Goal: Task Accomplishment & Management: Manage account settings

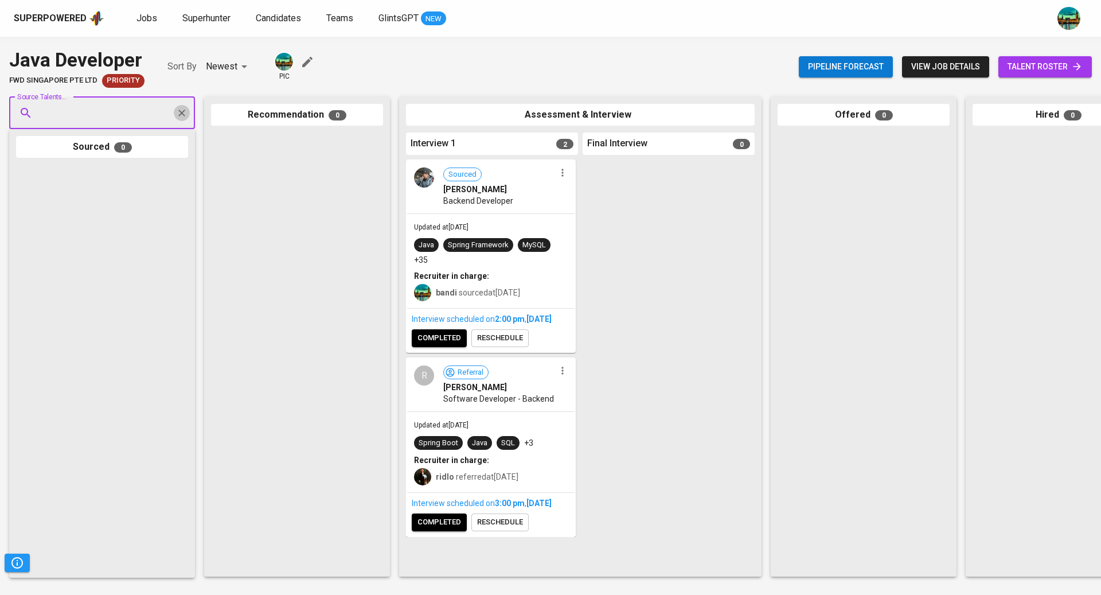
click at [184, 111] on icon "Clear" at bounding box center [181, 112] width 11 height 11
paste input "[EMAIL_ADDRESS][DOMAIN_NAME]"
type input "[EMAIL_ADDRESS][DOMAIN_NAME]"
click at [112, 155] on span "[EMAIL_ADDRESS][DOMAIN_NAME]" at bounding box center [102, 156] width 108 height 11
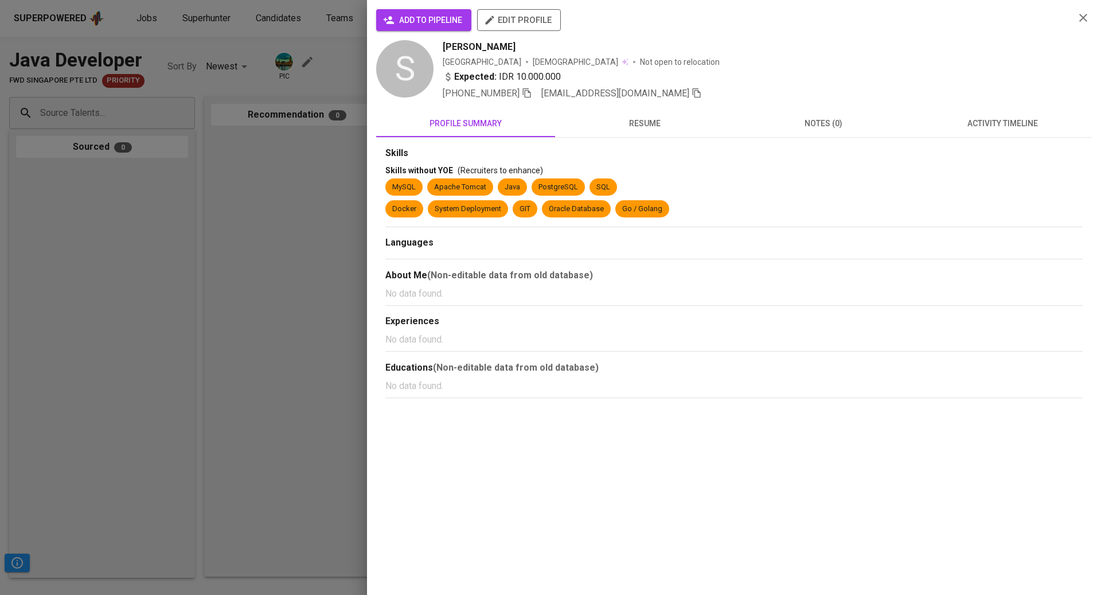
scroll to position [0, 0]
click at [975, 123] on span "activity timeline" at bounding box center [1002, 123] width 165 height 14
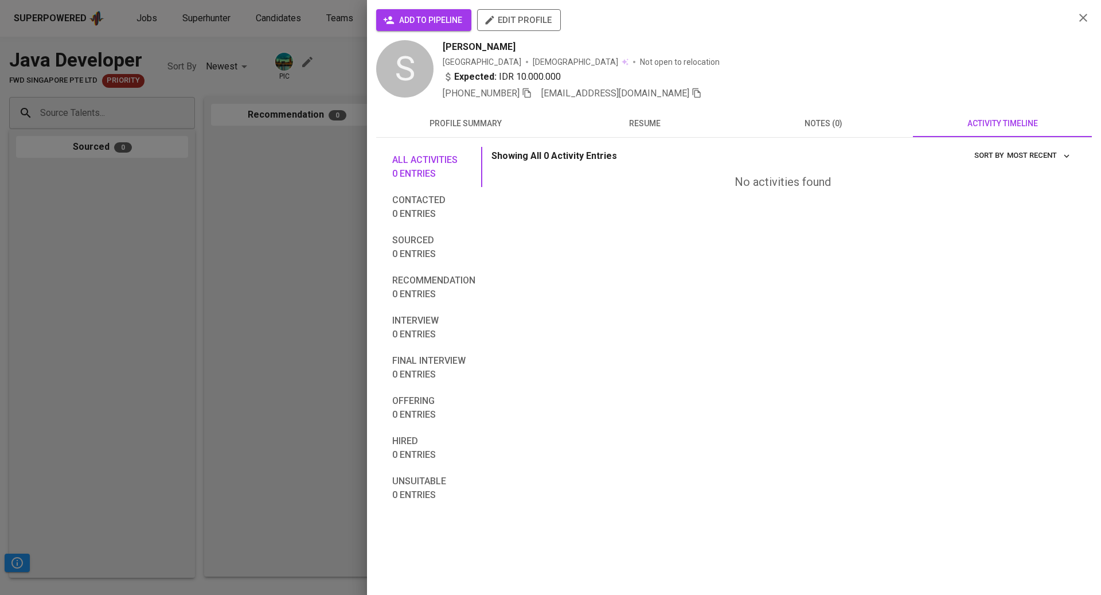
click at [291, 204] on div at bounding box center [550, 297] width 1101 height 595
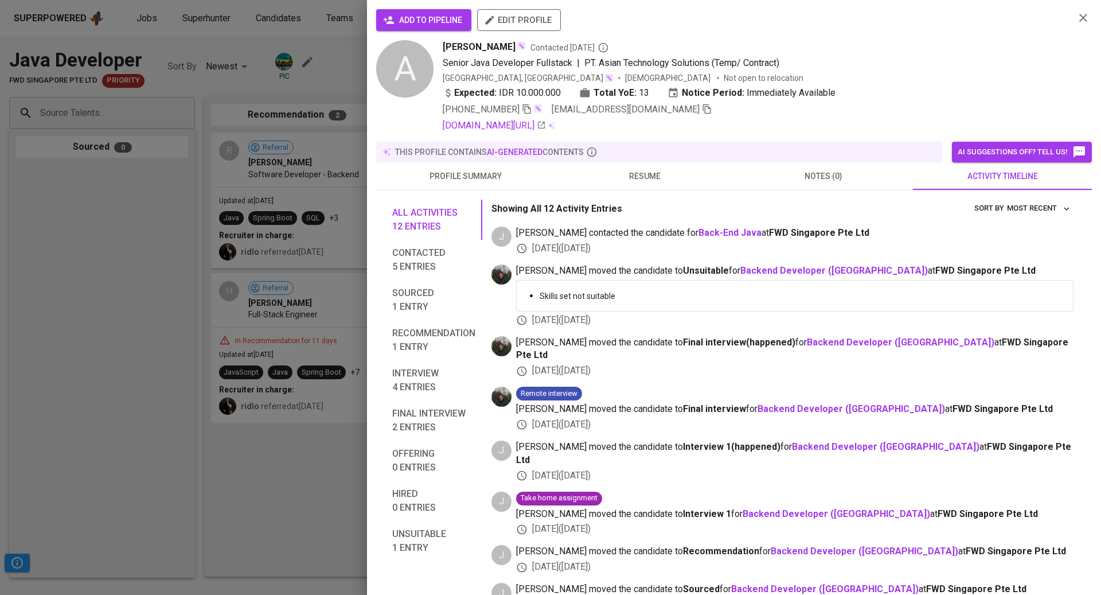
click at [190, 198] on div at bounding box center [550, 297] width 1101 height 595
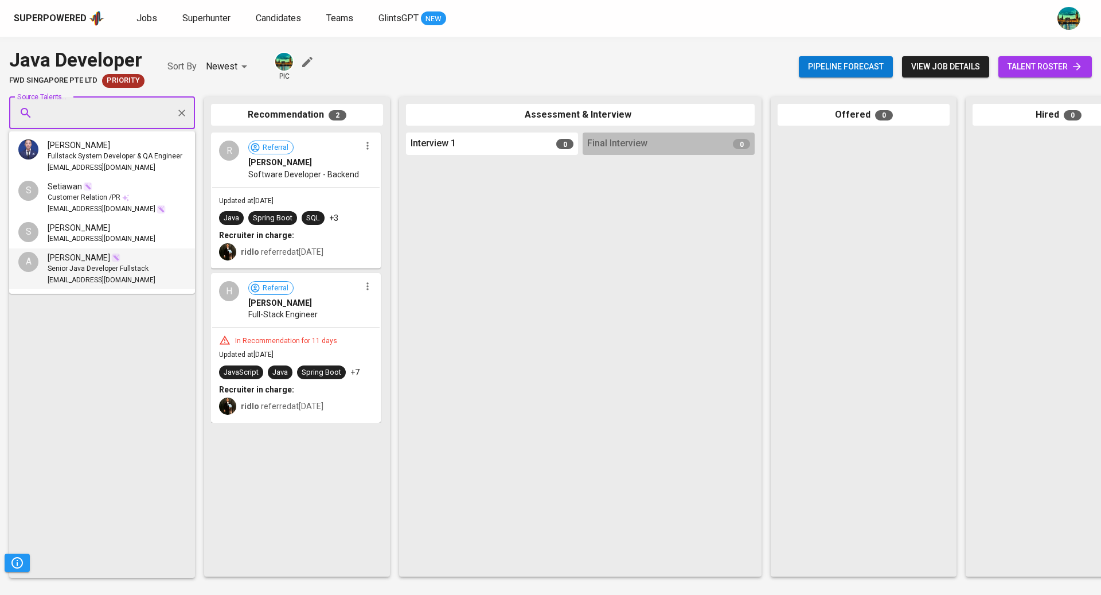
click at [125, 113] on input "Source Talents..." at bounding box center [97, 113] width 120 height 22
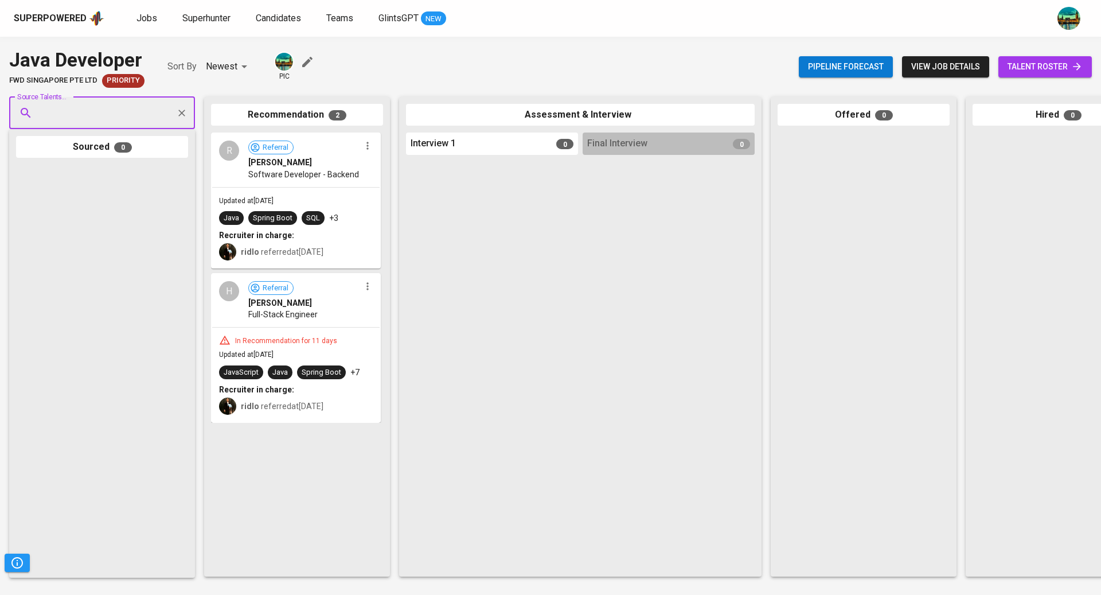
paste input "edenga.ginting@yahoo.com"
type input "edenga.ginting@yahoo.com"
click at [119, 146] on div "Edenga Ginting" at bounding box center [102, 144] width 108 height 11
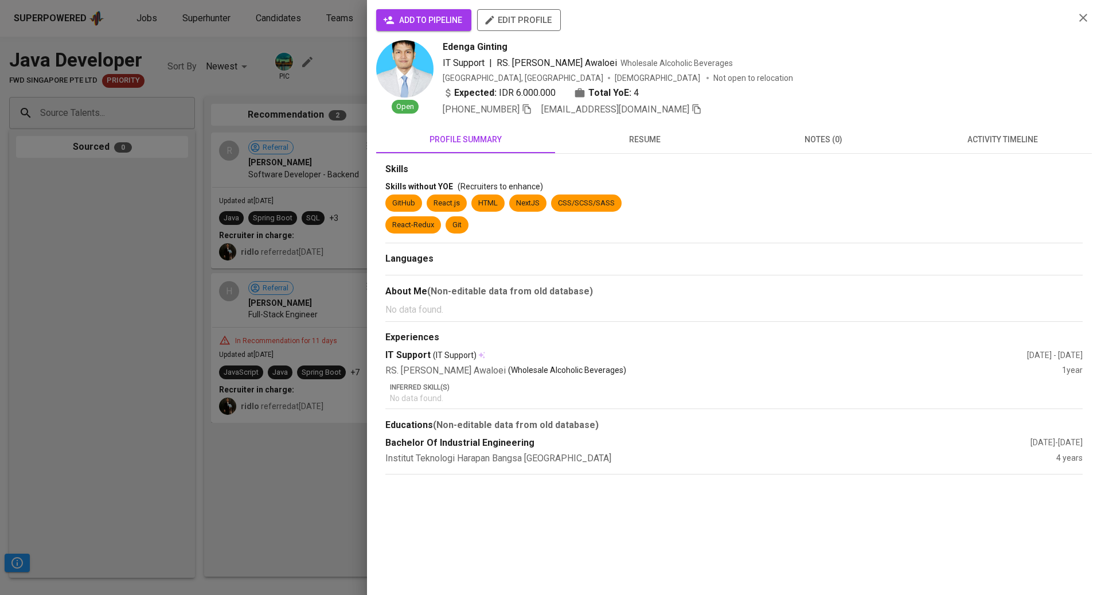
click at [1005, 148] on button "activity timeline" at bounding box center [1002, 140] width 179 height 28
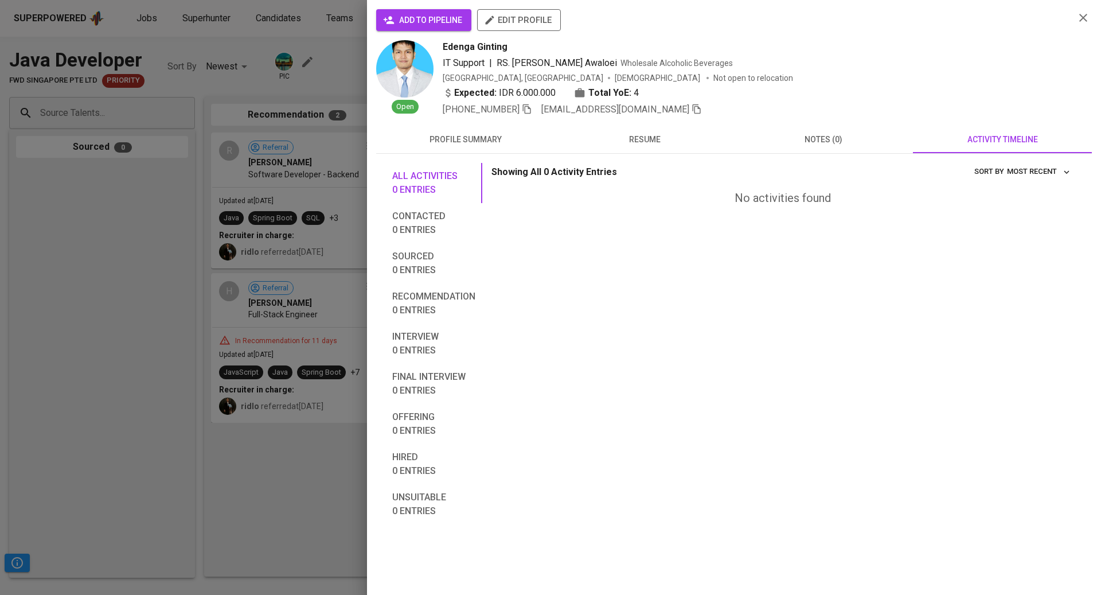
click at [670, 150] on button "resume" at bounding box center [644, 140] width 179 height 28
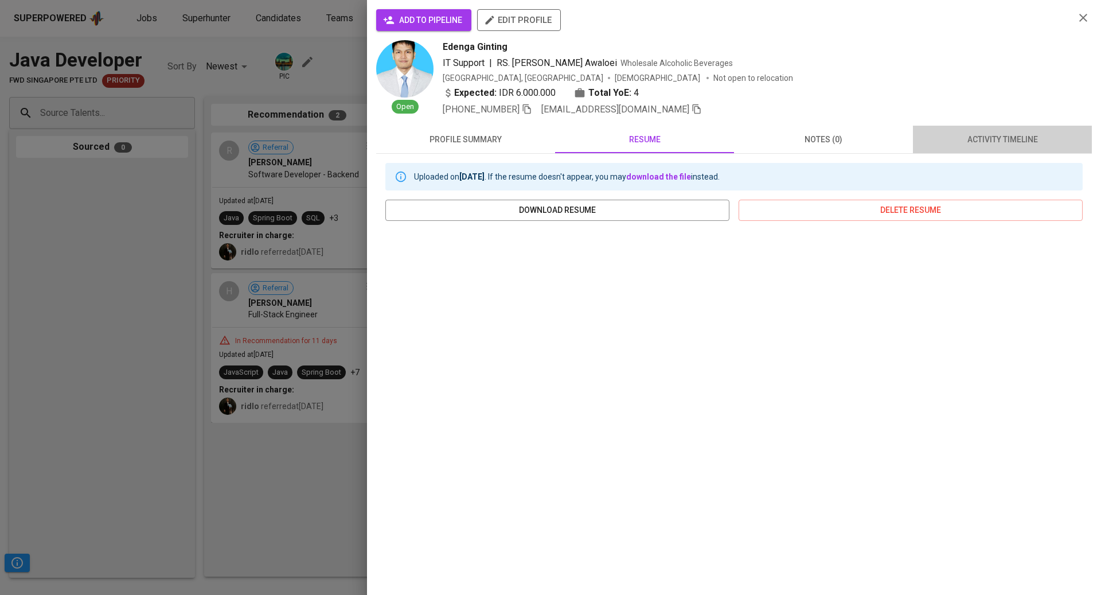
click at [960, 139] on span "activity timeline" at bounding box center [1002, 139] width 165 height 14
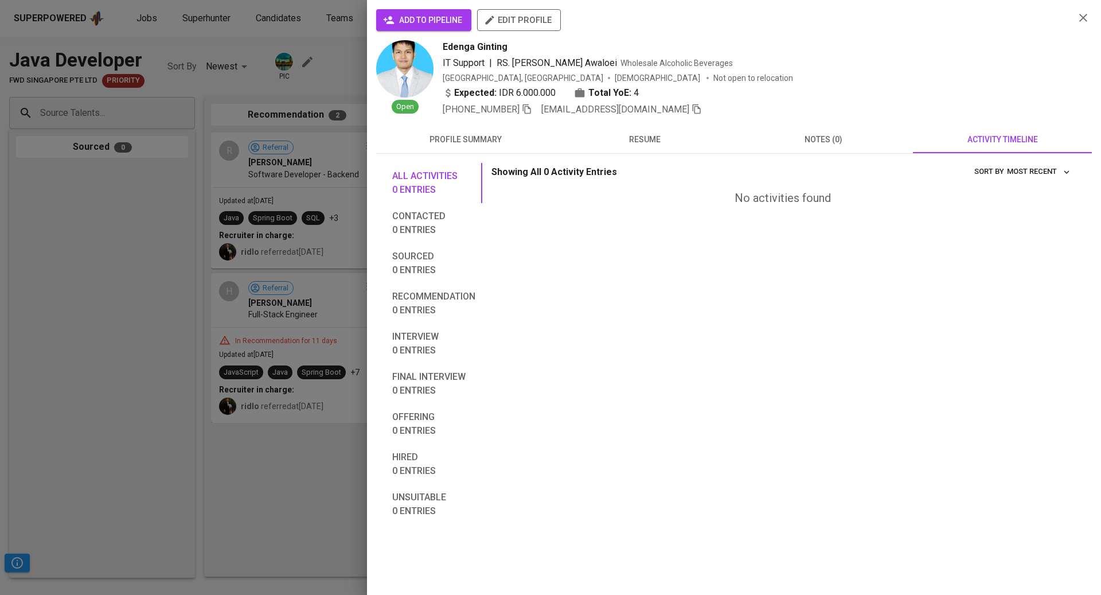
click at [634, 140] on span "resume" at bounding box center [644, 139] width 165 height 14
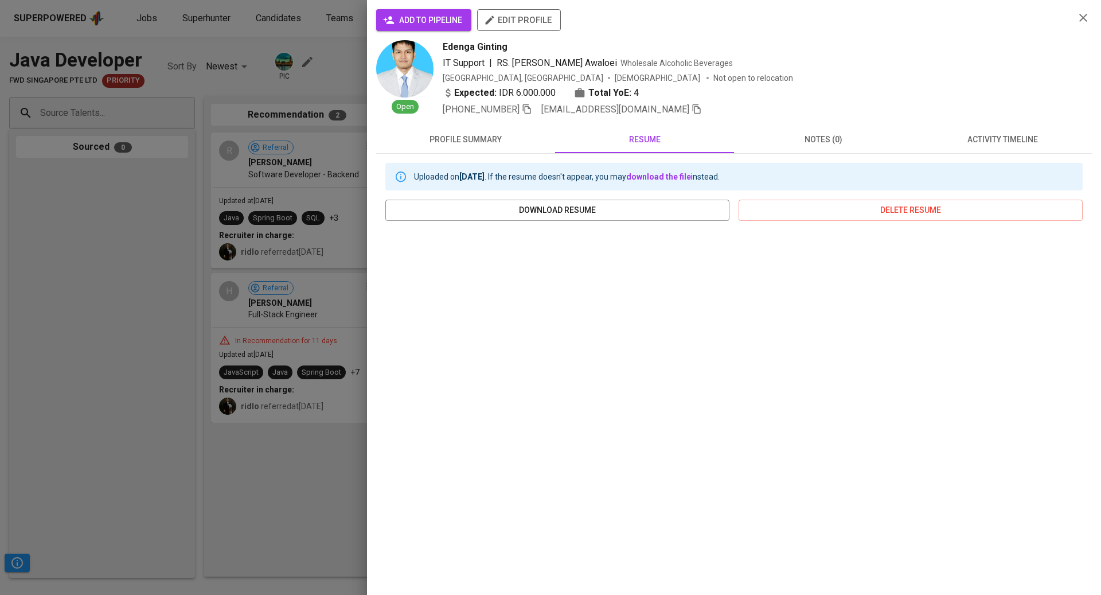
click at [802, 140] on span "notes (0)" at bounding box center [823, 139] width 165 height 14
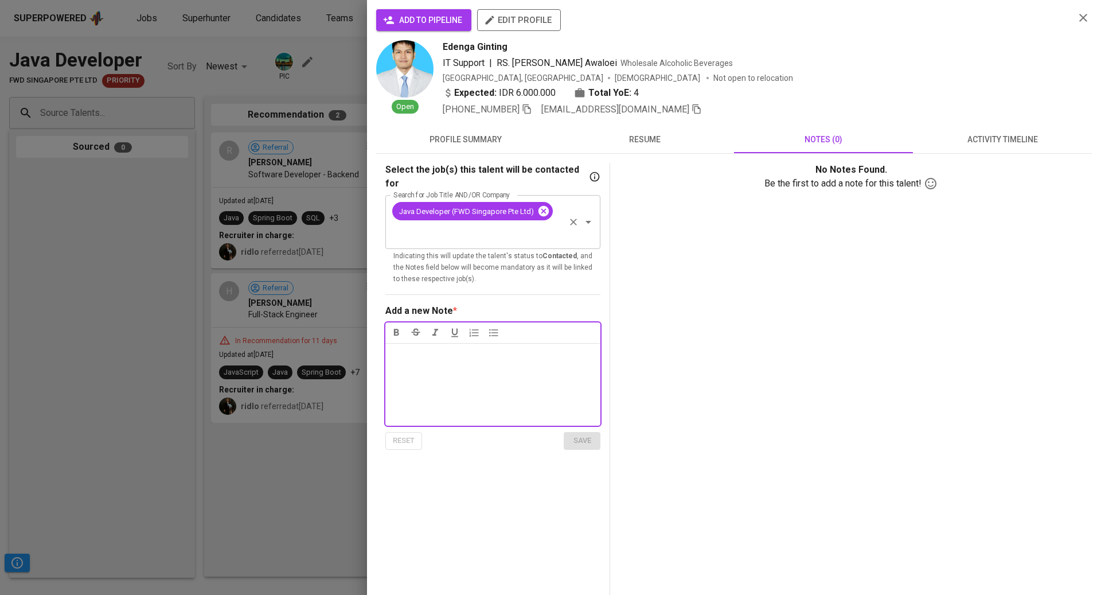
click at [542, 205] on icon at bounding box center [543, 211] width 13 height 13
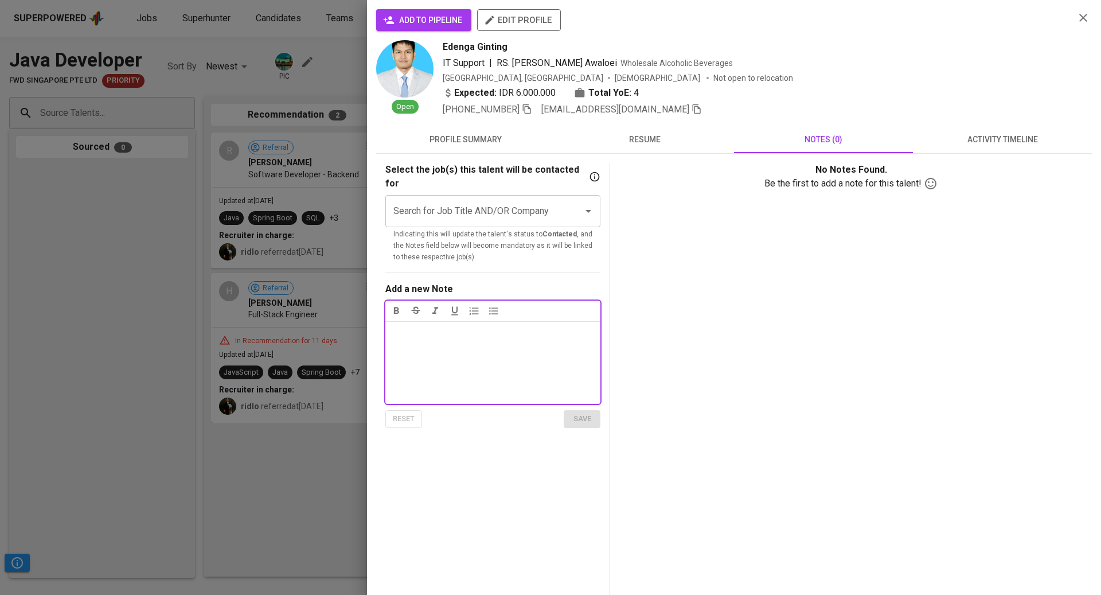
click at [530, 200] on input "Search for Job Title AND/OR Company" at bounding box center [476, 211] width 173 height 22
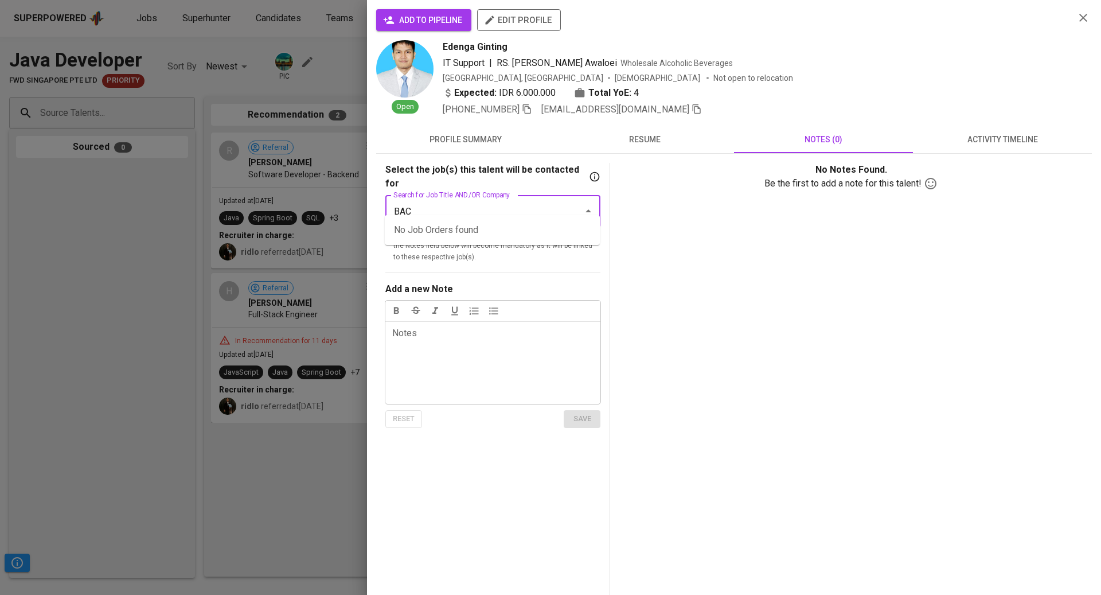
type input "BACK"
click at [520, 228] on li "Back-End Java (FWD Singapore Pte Ltd)" at bounding box center [492, 230] width 215 height 21
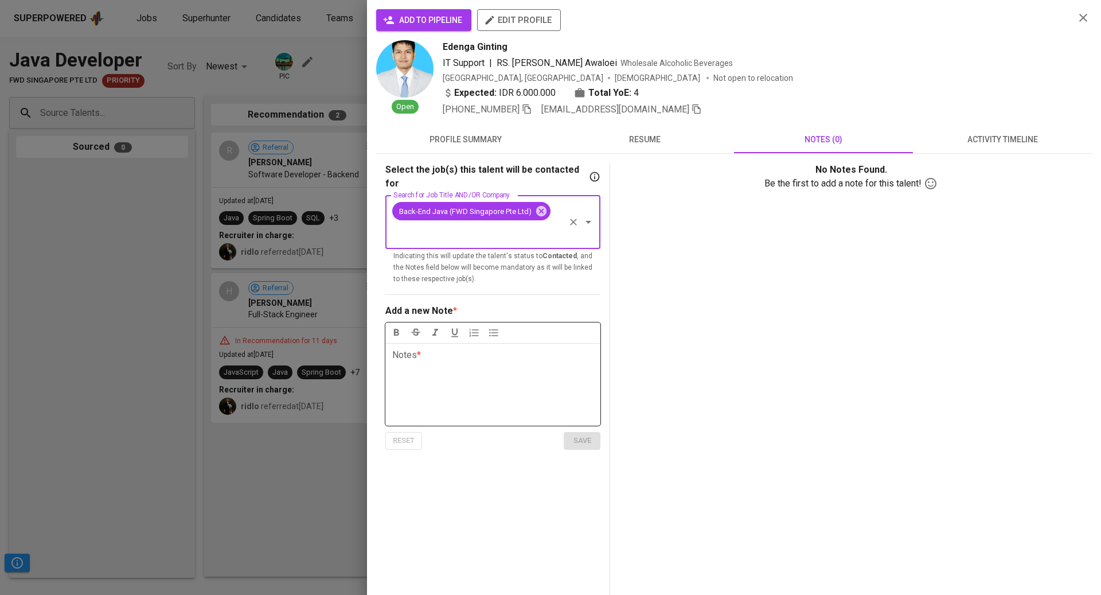
click at [487, 355] on div "Notes * ﻿" at bounding box center [492, 384] width 215 height 83
click at [581, 434] on span "save" at bounding box center [581, 440] width 25 height 13
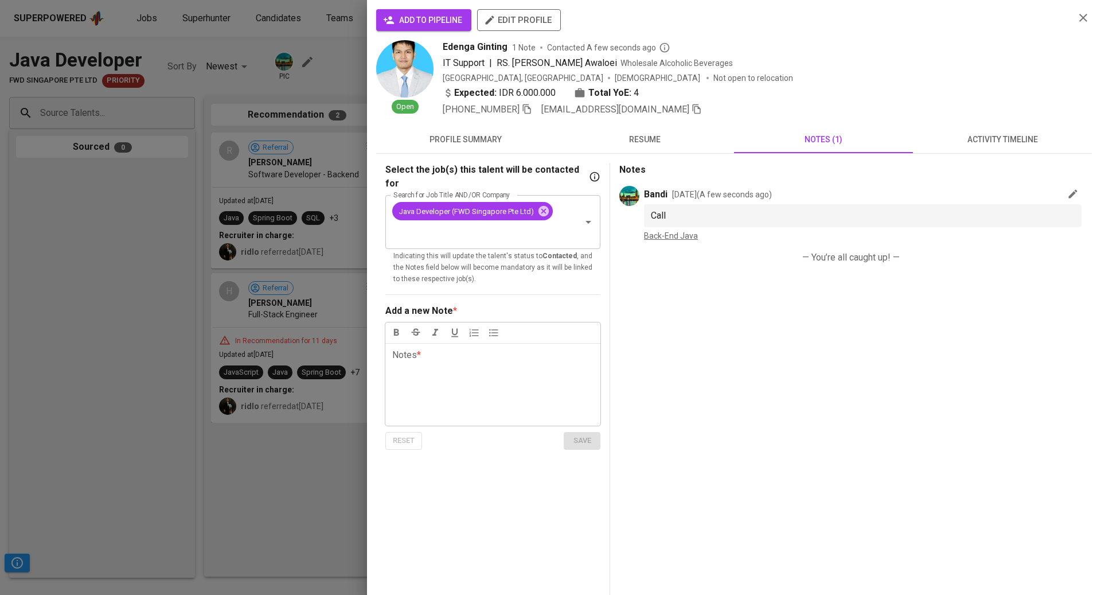
click at [173, 102] on div at bounding box center [550, 297] width 1101 height 595
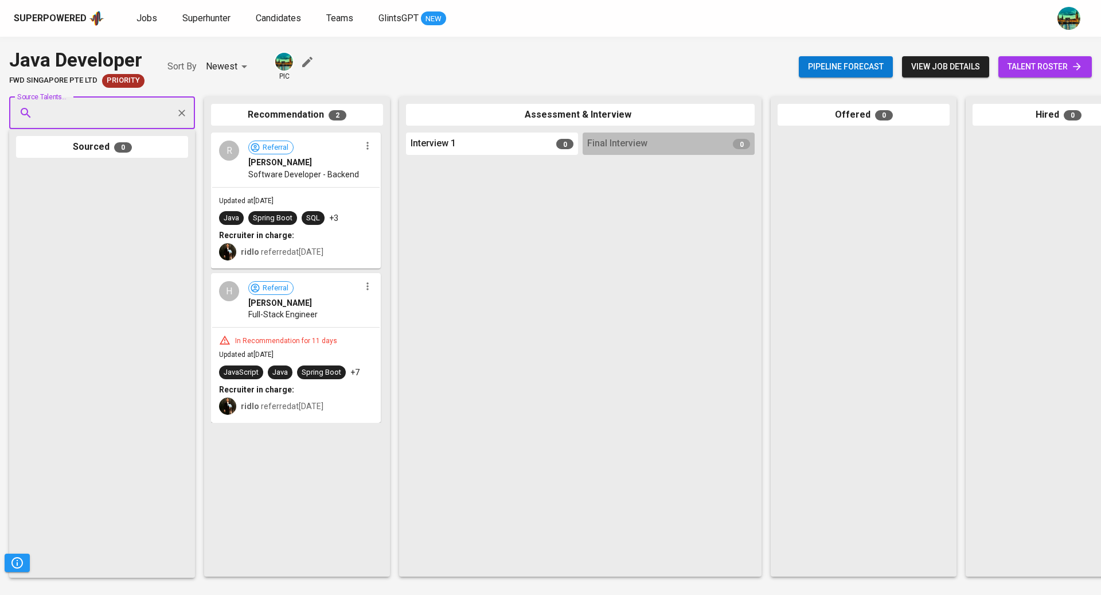
click at [138, 108] on input "Source Talents..." at bounding box center [97, 113] width 120 height 22
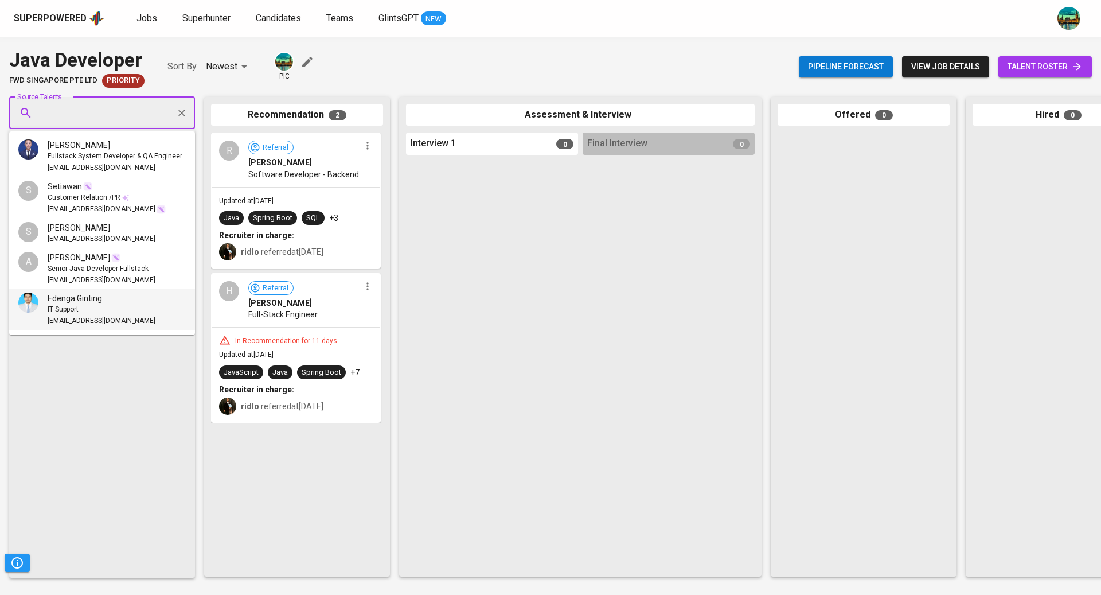
paste input "saptariwijaya4@gmail.com"
type input "saptariwijaya4@gmail.com"
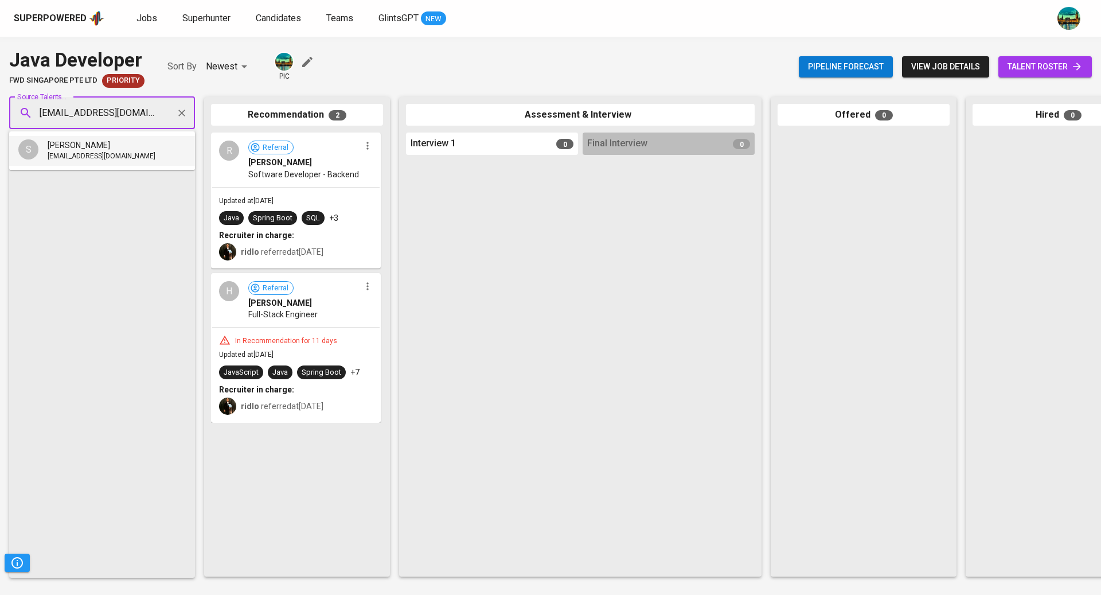
click at [122, 155] on span "saptariwijaya4@gmail.com" at bounding box center [102, 156] width 108 height 11
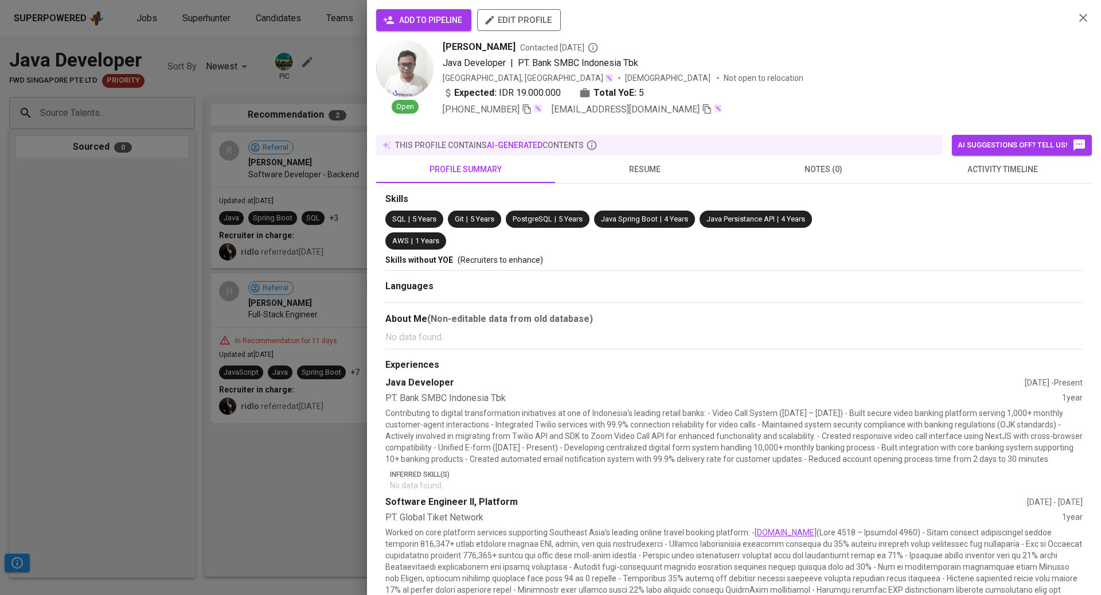
click at [995, 162] on span "activity timeline" at bounding box center [1002, 169] width 165 height 14
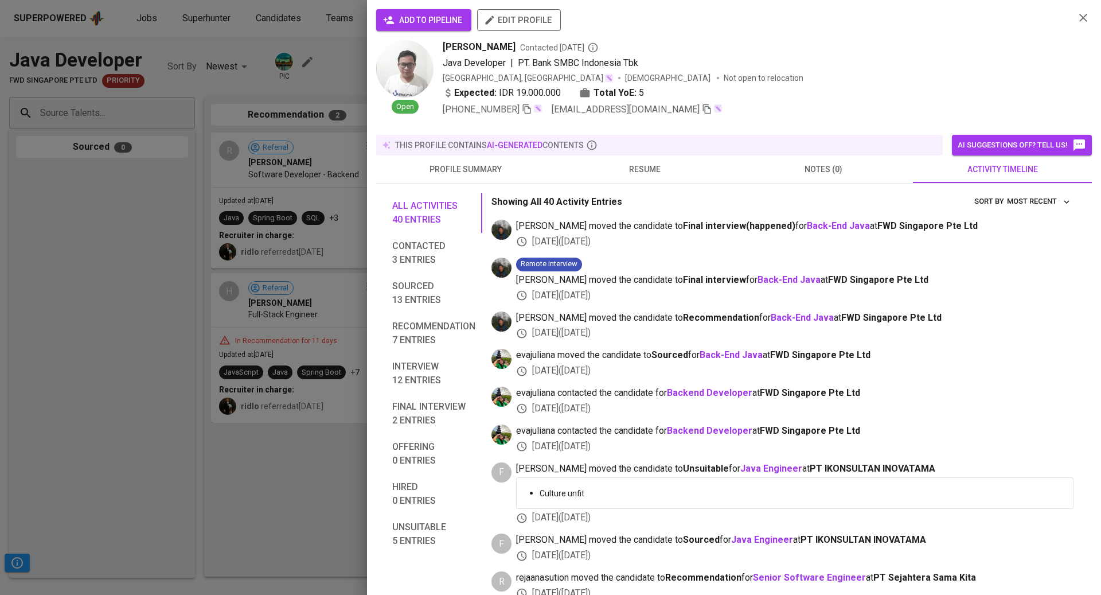
click at [115, 420] on div at bounding box center [550, 297] width 1101 height 595
